Goal: Information Seeking & Learning: Find specific fact

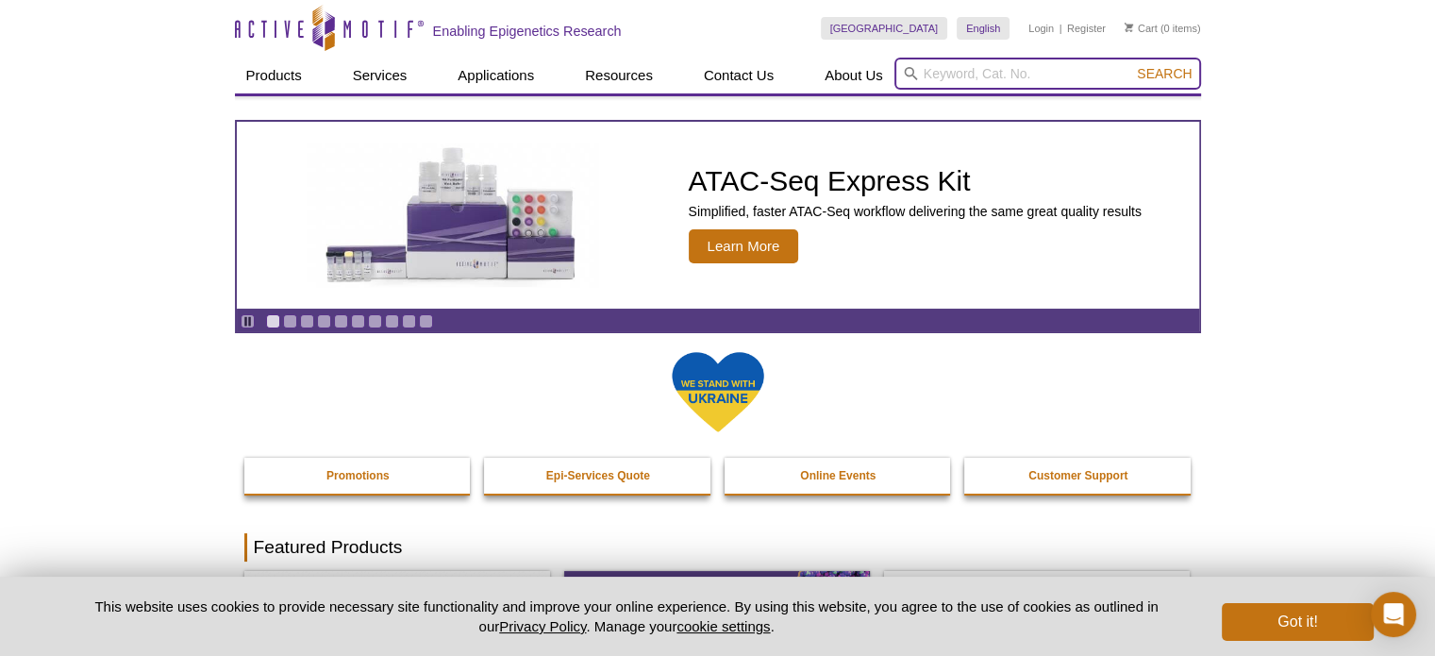
click at [955, 83] on input "search" at bounding box center [1047, 74] width 307 height 32
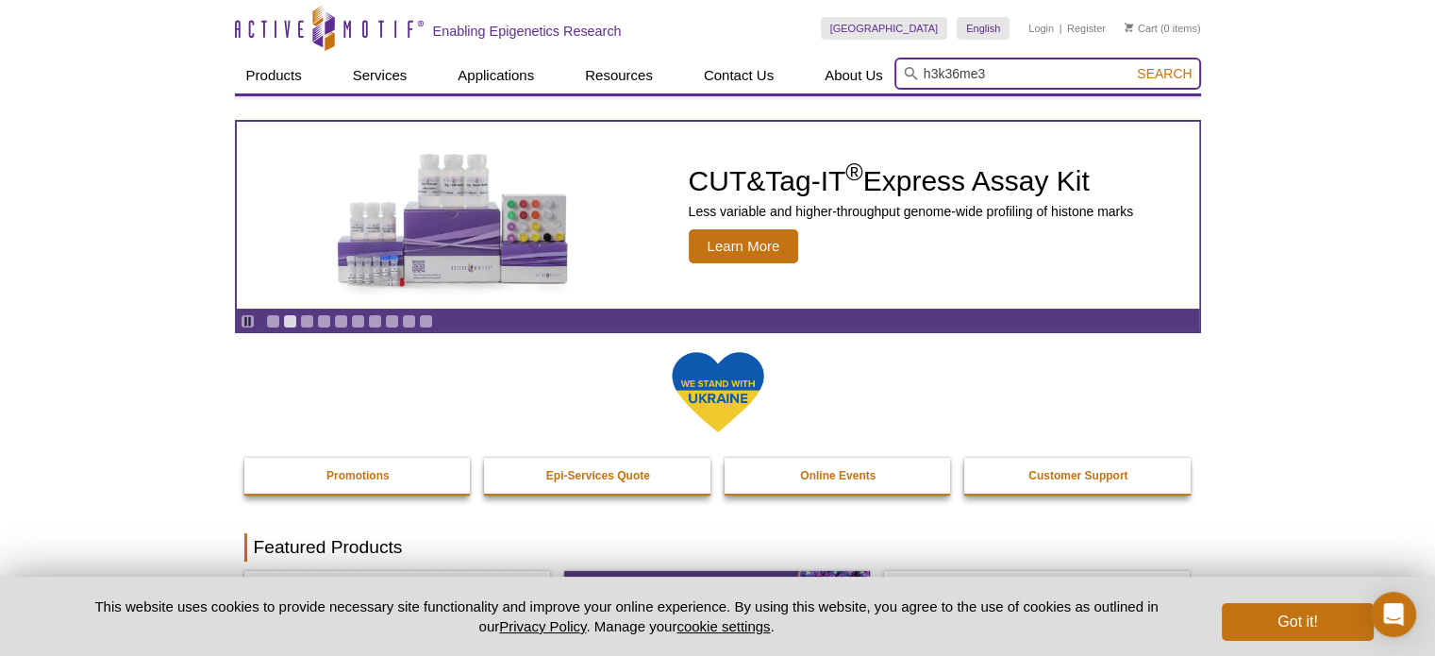
type input "h3k36me3"
click at [1131, 65] on button "Search" at bounding box center [1164, 73] width 66 height 17
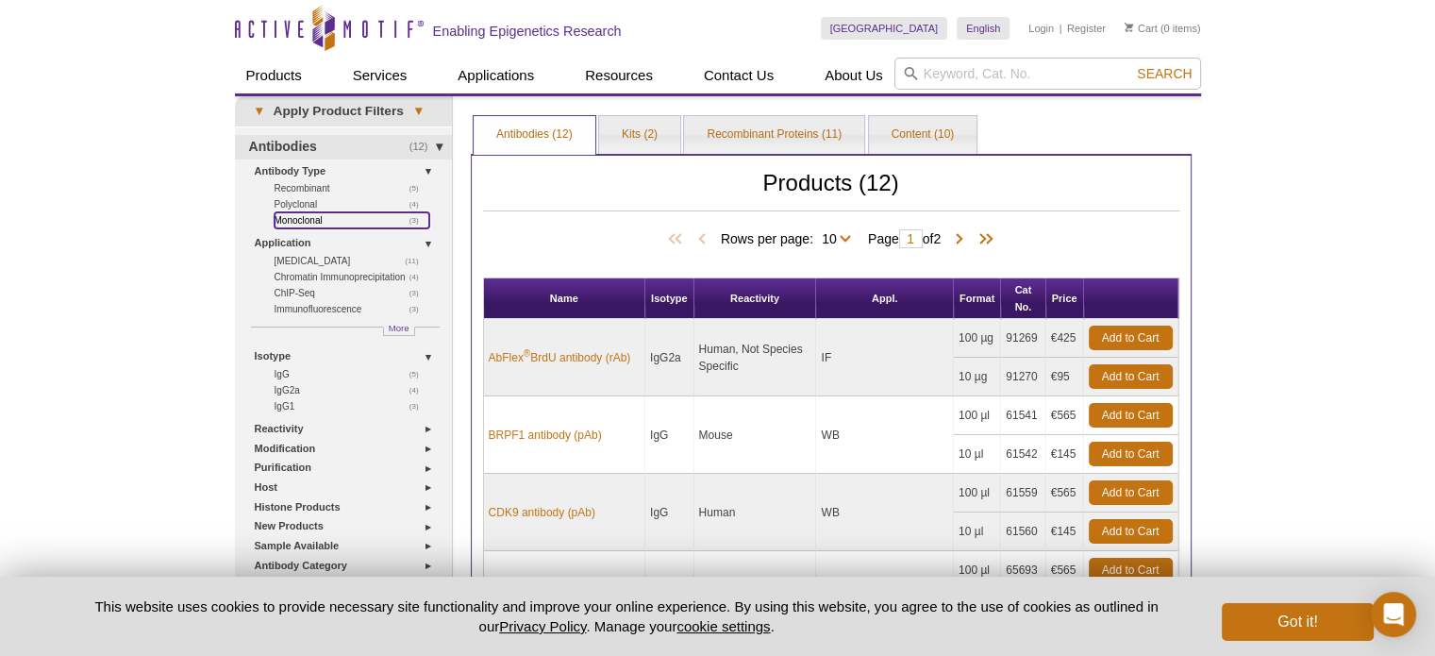
click at [283, 218] on link "(3) Monoclonal" at bounding box center [351, 220] width 155 height 16
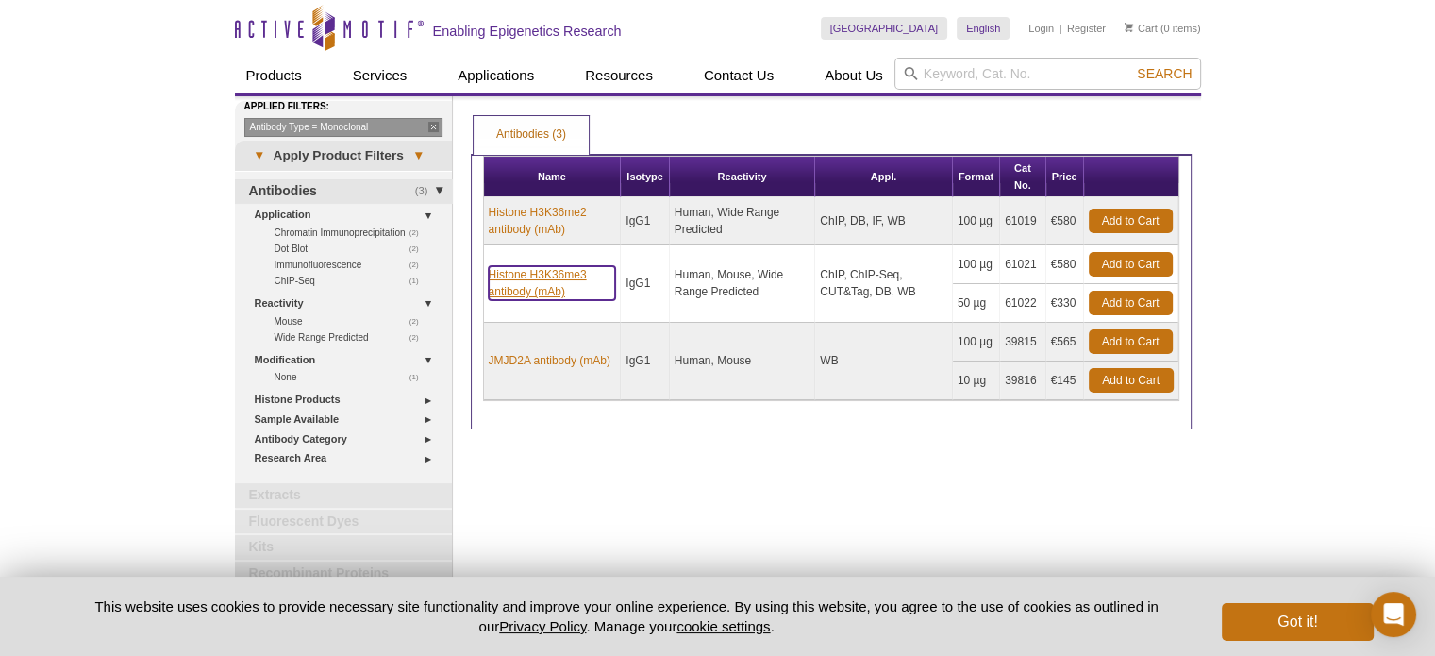
click at [520, 274] on link "Histone H3K36me3 antibody (mAb)" at bounding box center [552, 283] width 127 height 34
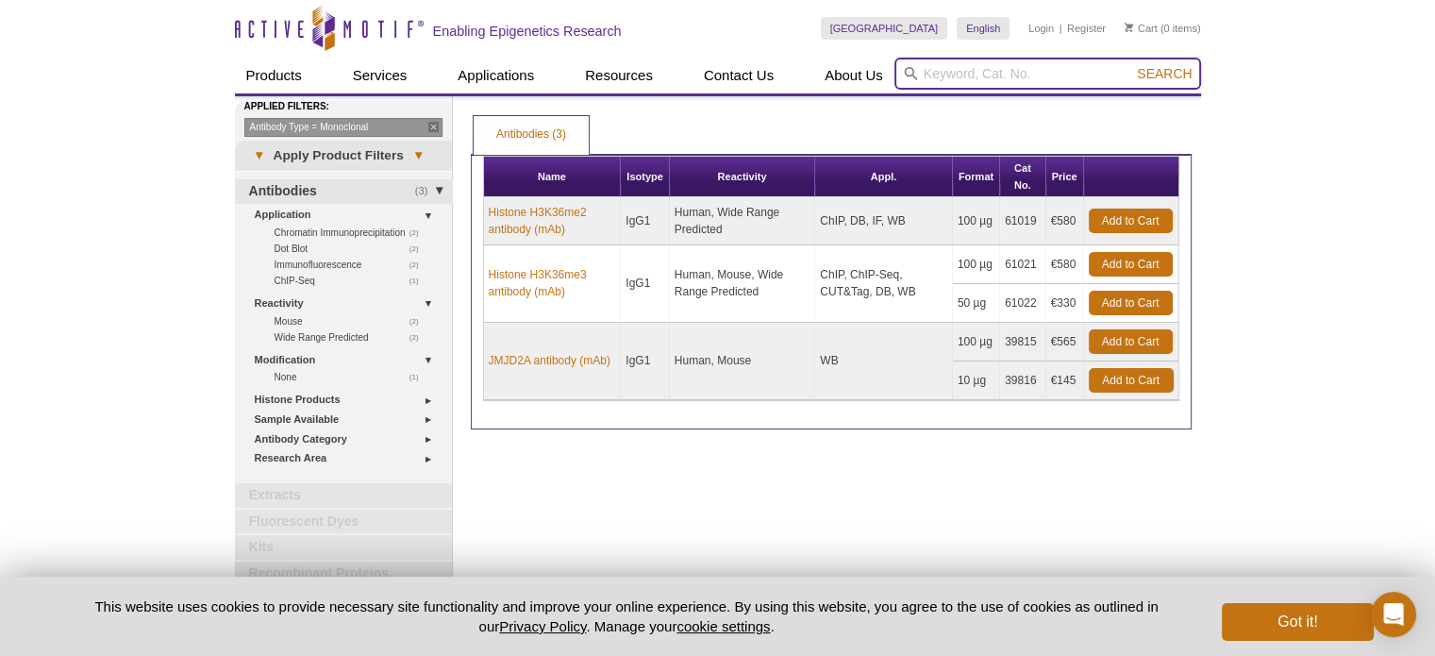
click at [942, 69] on input "search" at bounding box center [1047, 74] width 307 height 32
click at [1131, 65] on button "Search" at bounding box center [1164, 73] width 66 height 17
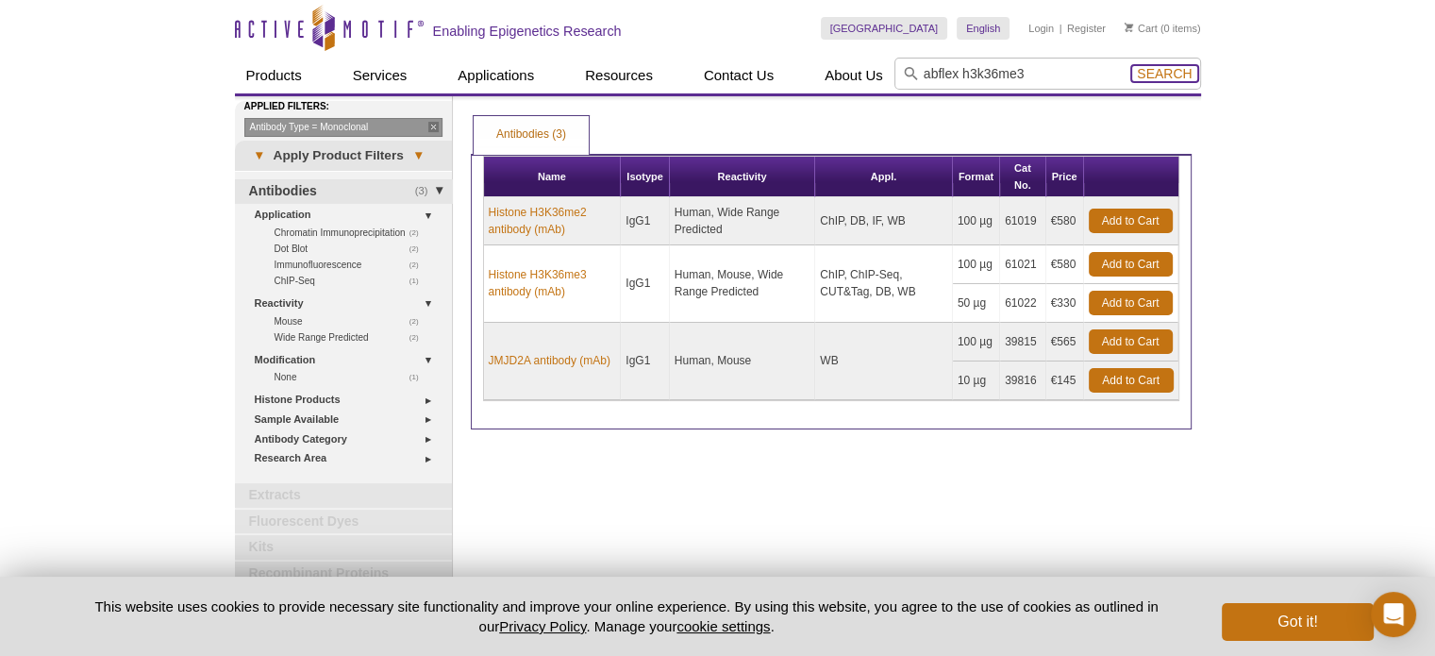
click at [1166, 72] on span "Search" at bounding box center [1164, 73] width 55 height 15
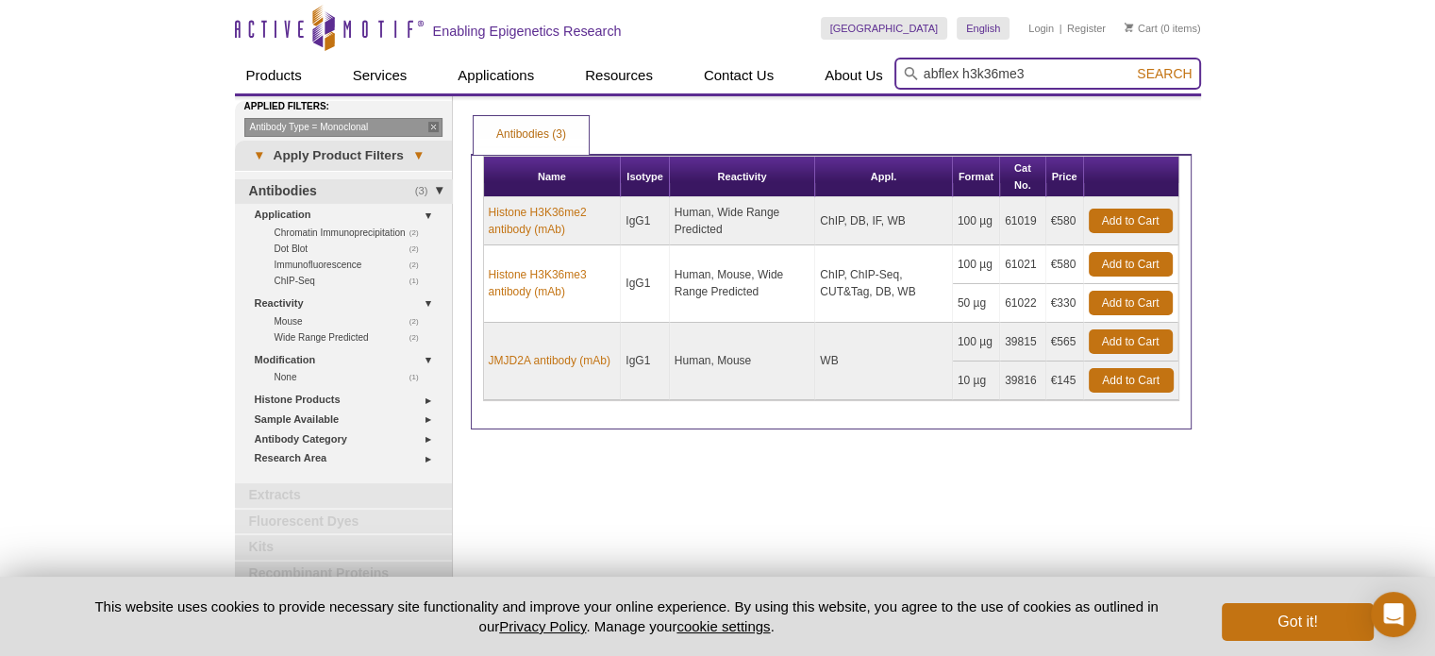
click at [1075, 71] on input "abflex h3k36me3" at bounding box center [1047, 74] width 307 height 32
type input "abflex h3k36me3"
drag, startPoint x: 1059, startPoint y: 75, endPoint x: 962, endPoint y: 75, distance: 97.2
click at [962, 75] on input "abflex h3k36me3" at bounding box center [1047, 74] width 307 height 32
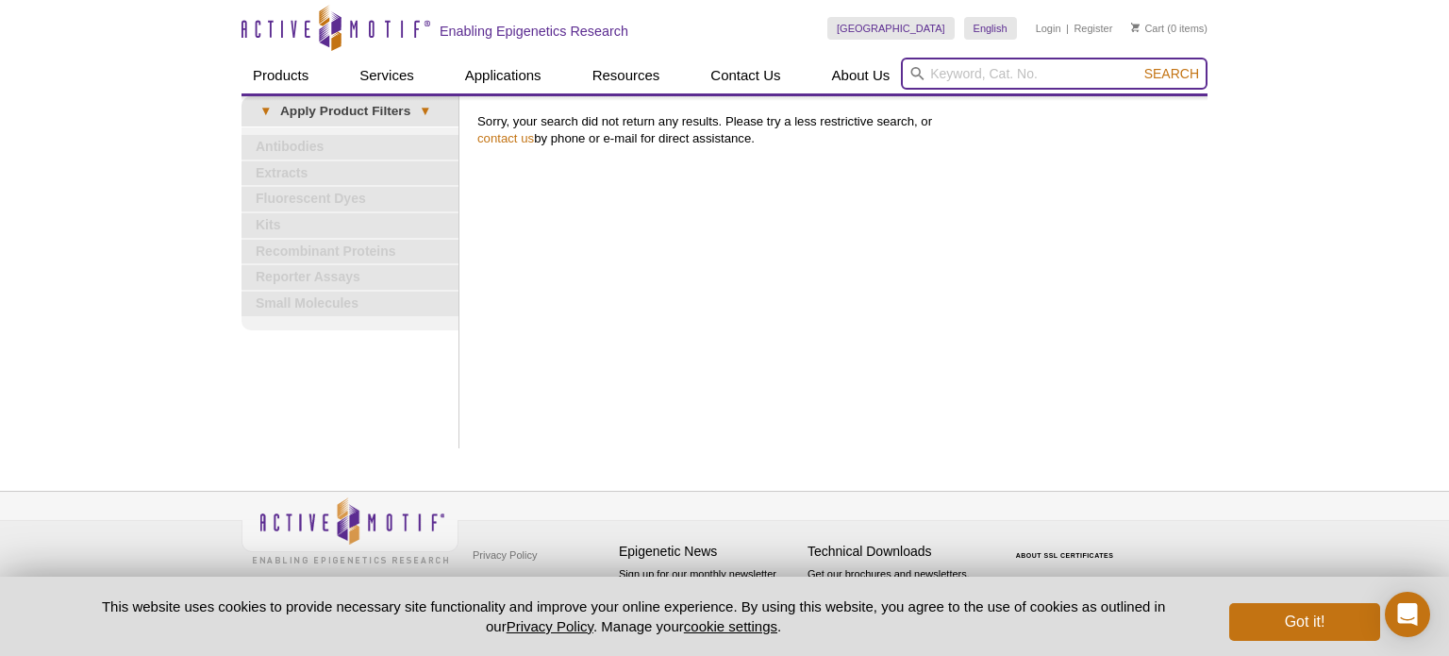
click at [976, 66] on input "search" at bounding box center [1054, 74] width 307 height 32
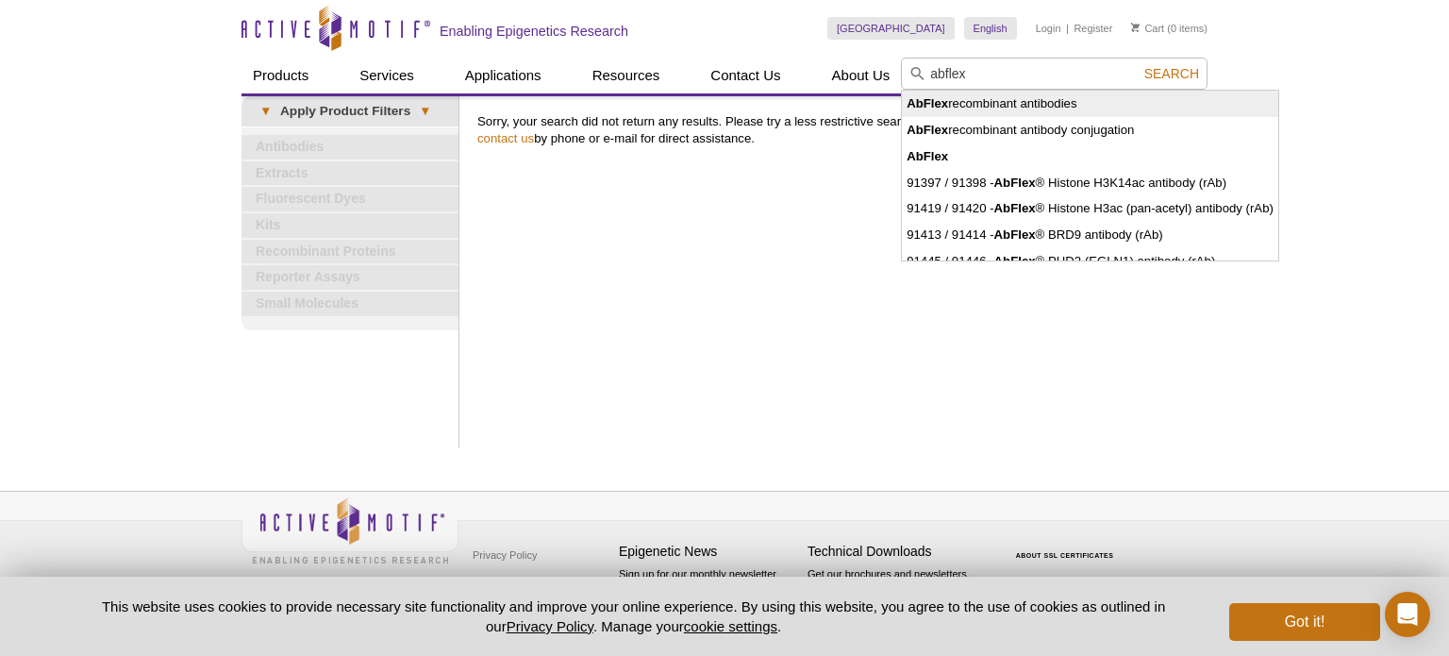
click at [988, 102] on li "AbFlex recombinant antibodies" at bounding box center [1090, 104] width 376 height 26
type input "AbFlex recombinant antibodies"
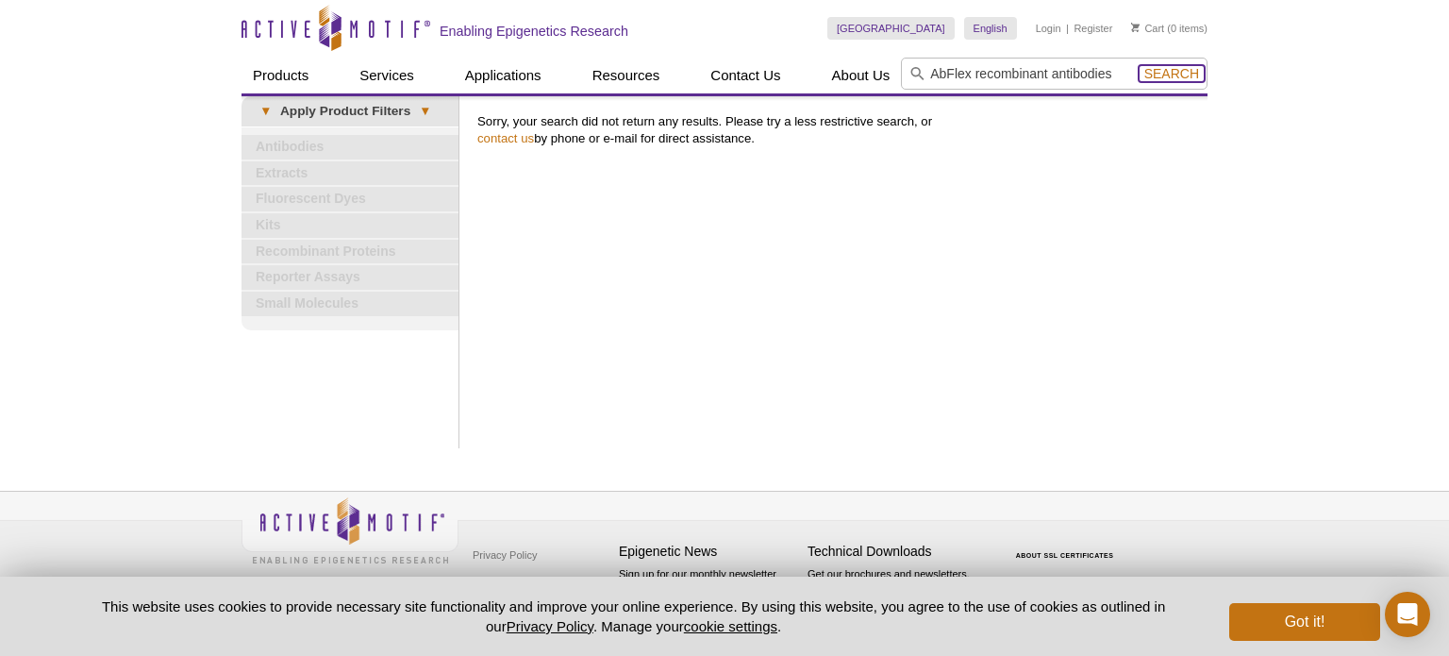
click at [1180, 72] on span "Search" at bounding box center [1171, 73] width 55 height 15
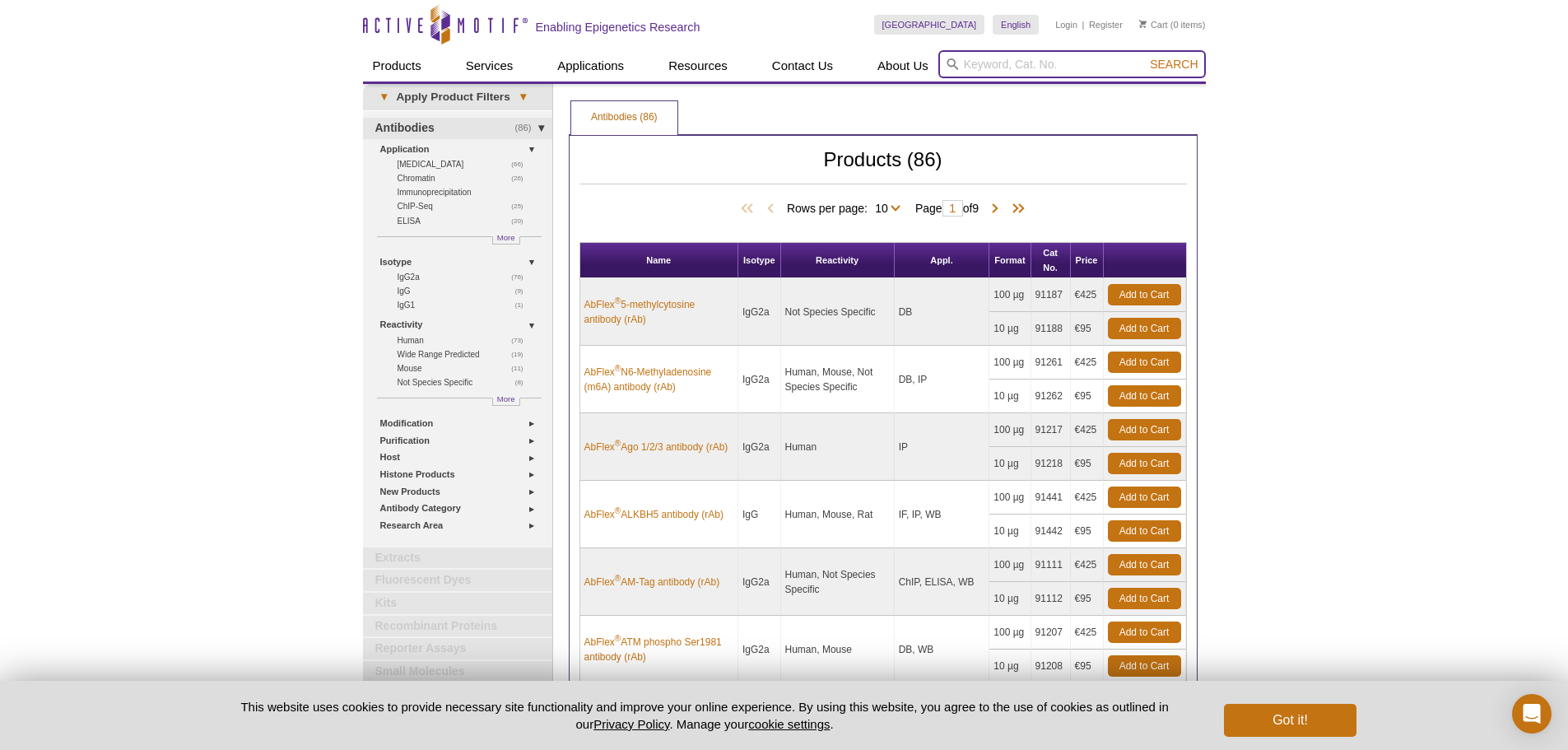
click at [990, 61] on input "search" at bounding box center [1072, 65] width 268 height 28
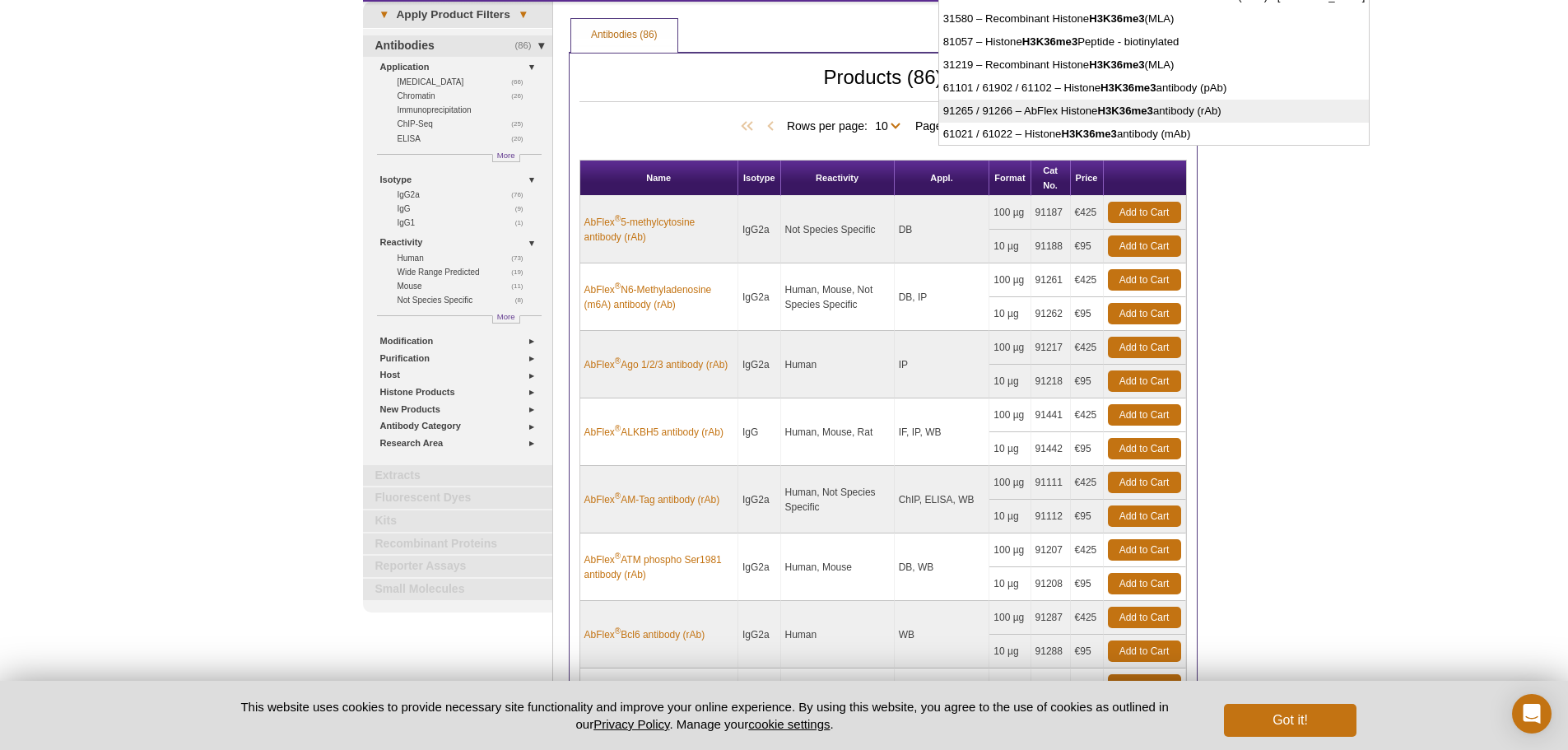
scroll to position [165, 0]
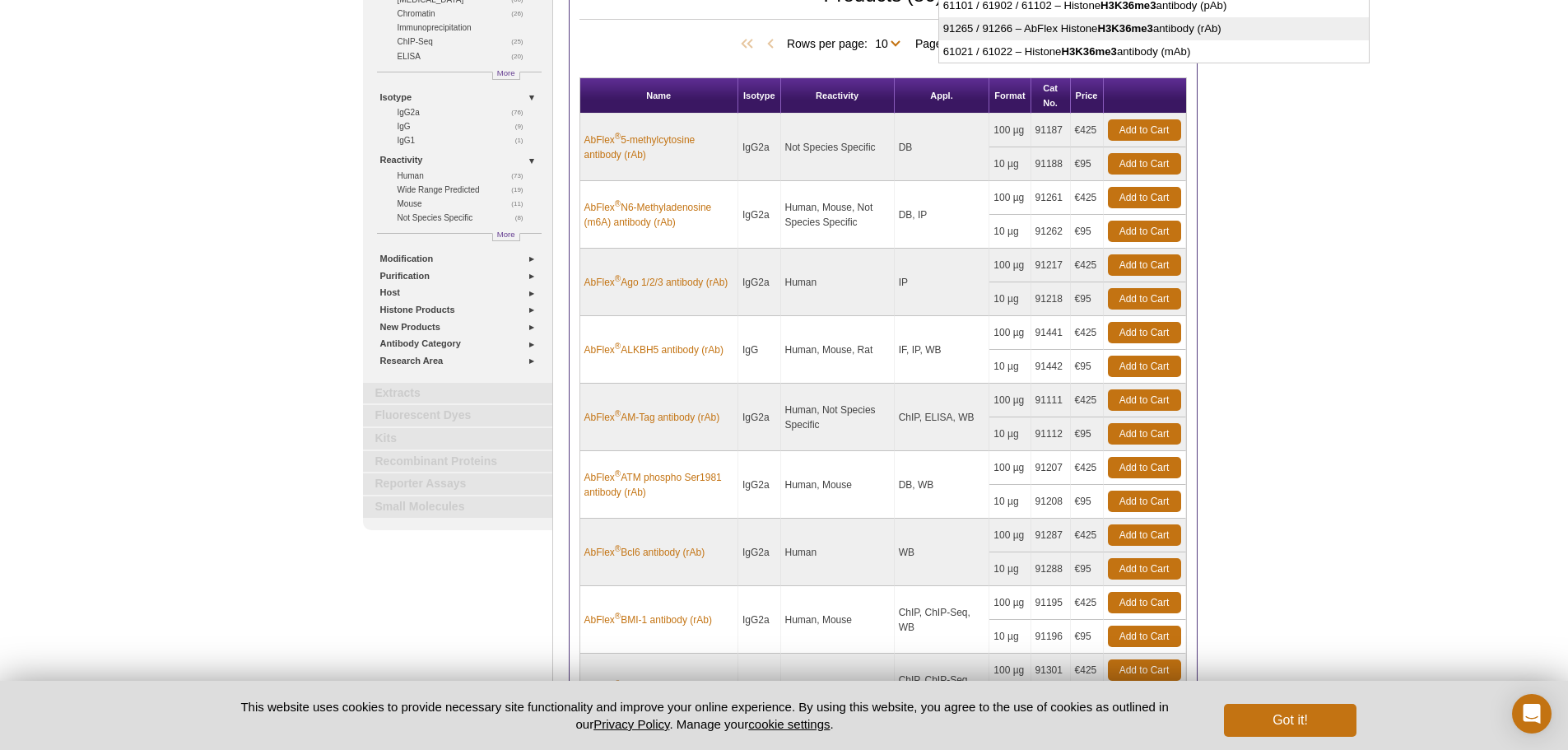
click at [1062, 25] on li "91265 / 91266 – AbFlex Histone H3K36me3 antibody (rAb)" at bounding box center [1154, 29] width 430 height 23
type input "91265 / 91266 – AbFlex Histone H3K36me3 antibody (rAb)"
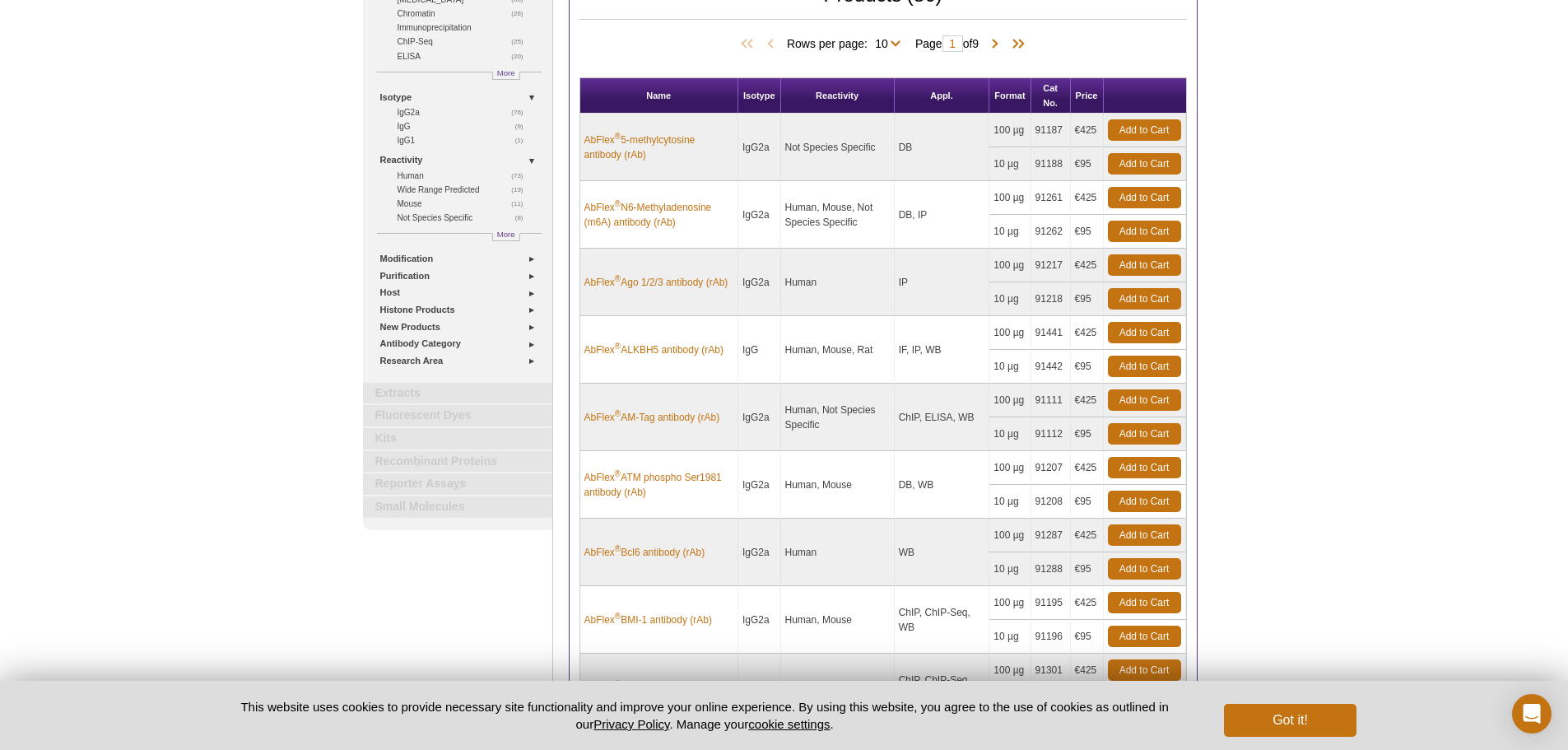
scroll to position [0, 119]
